Goal: Complete application form

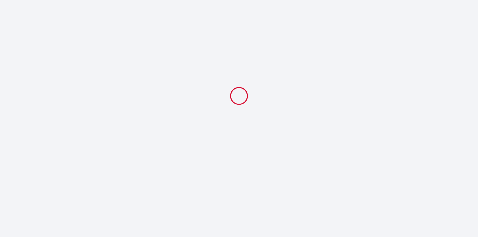
select select
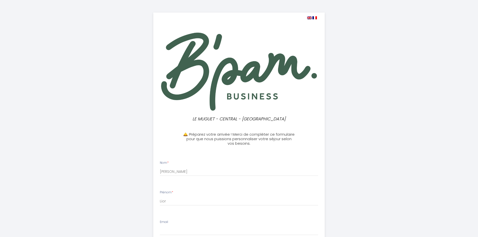
click at [310, 17] on img at bounding box center [309, 17] width 5 height 3
select select
click at [310, 17] on img at bounding box center [309, 17] width 5 height 3
click at [309, 17] on img at bounding box center [309, 17] width 5 height 3
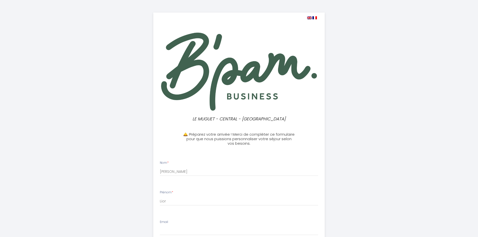
click at [309, 18] on img at bounding box center [309, 17] width 5 height 3
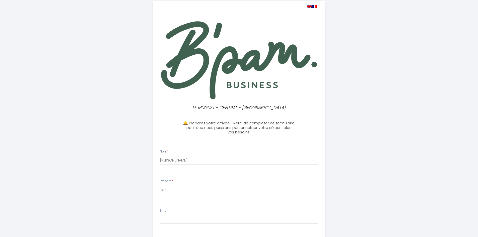
scroll to position [5, 0]
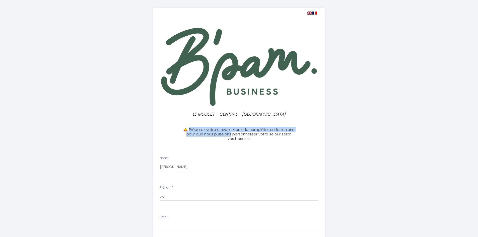
drag, startPoint x: 199, startPoint y: 130, endPoint x: 254, endPoint y: 135, distance: 55.0
click at [254, 135] on h3 "🛎️ Préparez votre arrivée ! Merci de compléter ce formulaire pour que nous puis…" at bounding box center [239, 134] width 112 height 14
click at [308, 13] on img at bounding box center [309, 13] width 5 height 3
click at [314, 12] on img at bounding box center [314, 13] width 5 height 3
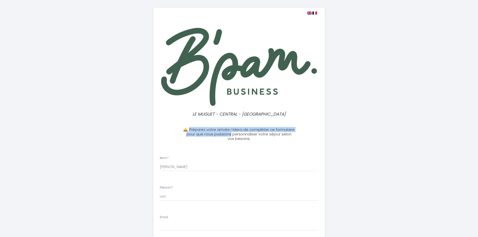
select select
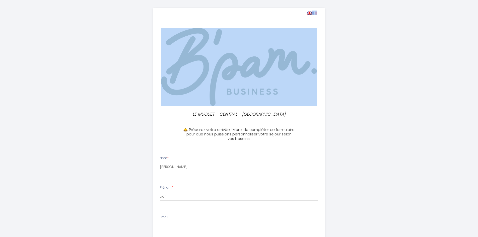
click at [307, 13] on img at bounding box center [309, 13] width 5 height 3
select select
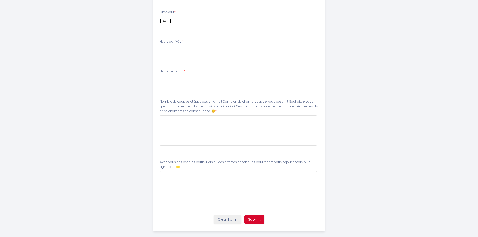
scroll to position [306, 0]
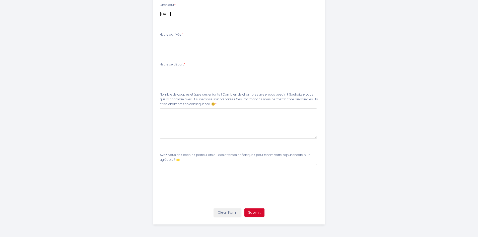
drag, startPoint x: 206, startPoint y: 103, endPoint x: 173, endPoint y: 94, distance: 34.7
click at [173, 94] on label "Nombre de couples et âges des enfants ? Combien de chambres avez-vous besoin ? …" at bounding box center [239, 99] width 158 height 14
click at [178, 158] on label "Avez-vous des besoins particuliers ou des attentes spécifiques pour rendre votr…" at bounding box center [239, 158] width 158 height 10
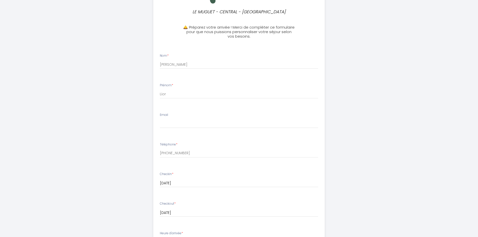
scroll to position [55, 0]
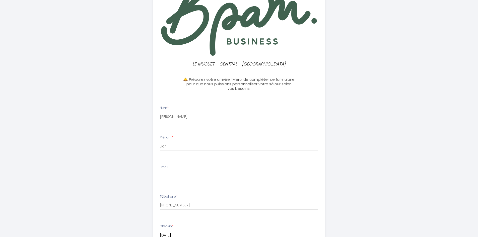
drag, startPoint x: 185, startPoint y: 159, endPoint x: 199, endPoint y: 60, distance: 99.4
click at [199, 60] on div "LE MUGUET - CENTRAL - PROCHE PLAGE 🛎️ Préparez votre arrivée ! Merci de complét…" at bounding box center [238, 217] width 171 height 518
copy div "LO IPSUMD - SITAMET - CONSEC ADIPI 🛎️ Elitsedd eiusm tempori ! Utlab et dolorem…"
